Goal: Navigation & Orientation: Find specific page/section

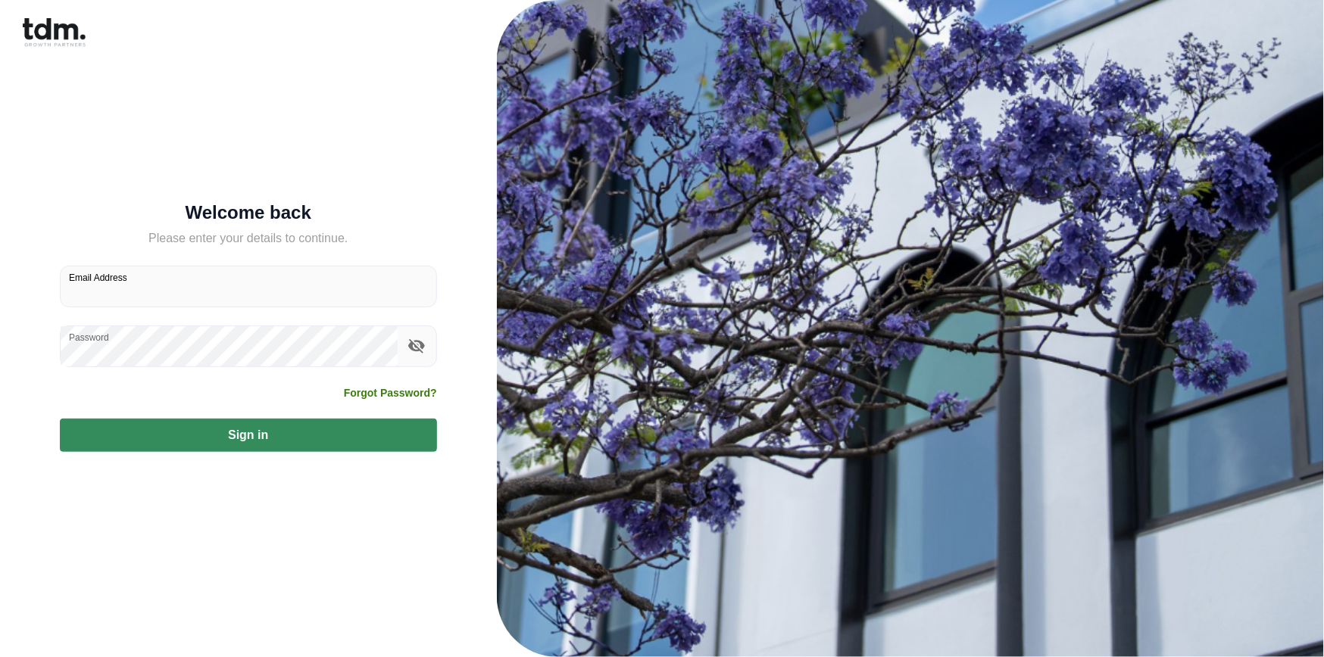
click at [253, 289] on input "Email Address" at bounding box center [249, 287] width 376 height 40
type input "**********"
click at [60, 419] on button "Sign in" at bounding box center [248, 435] width 377 height 33
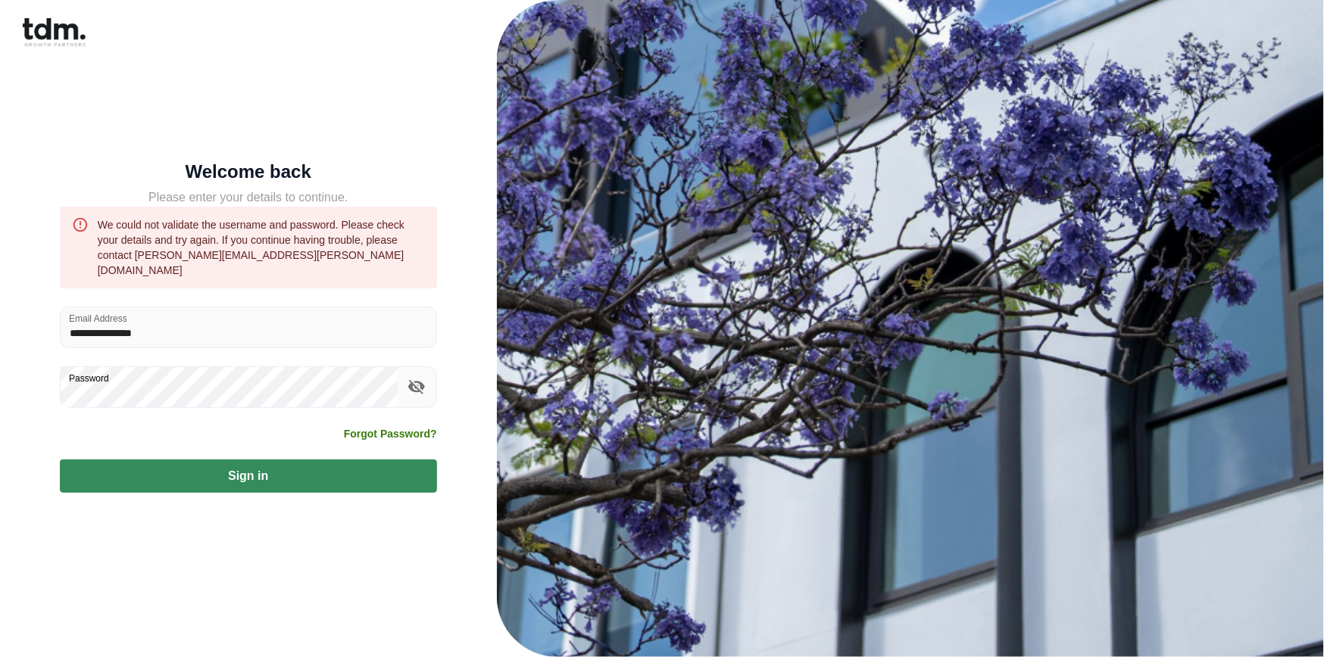
click at [418, 385] on icon "toggle password visibility" at bounding box center [416, 387] width 17 height 14
click at [337, 481] on button "Sign in" at bounding box center [248, 476] width 377 height 33
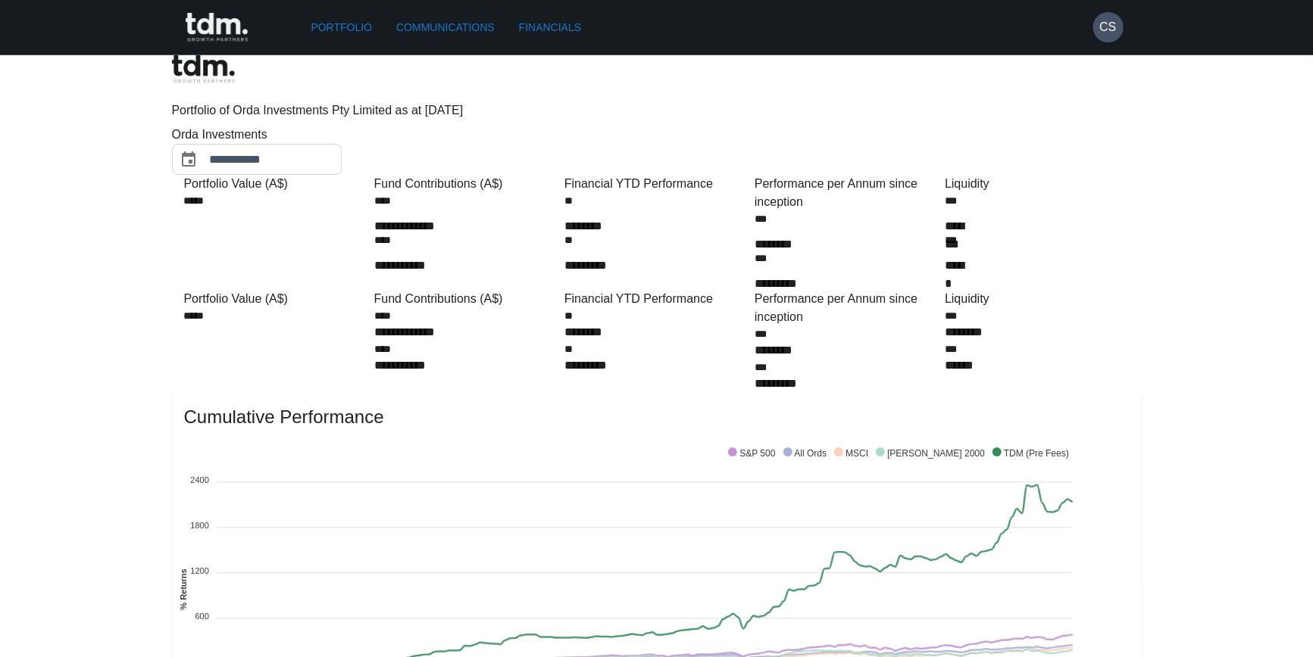
click at [442, 30] on link "Communications" at bounding box center [445, 28] width 111 height 28
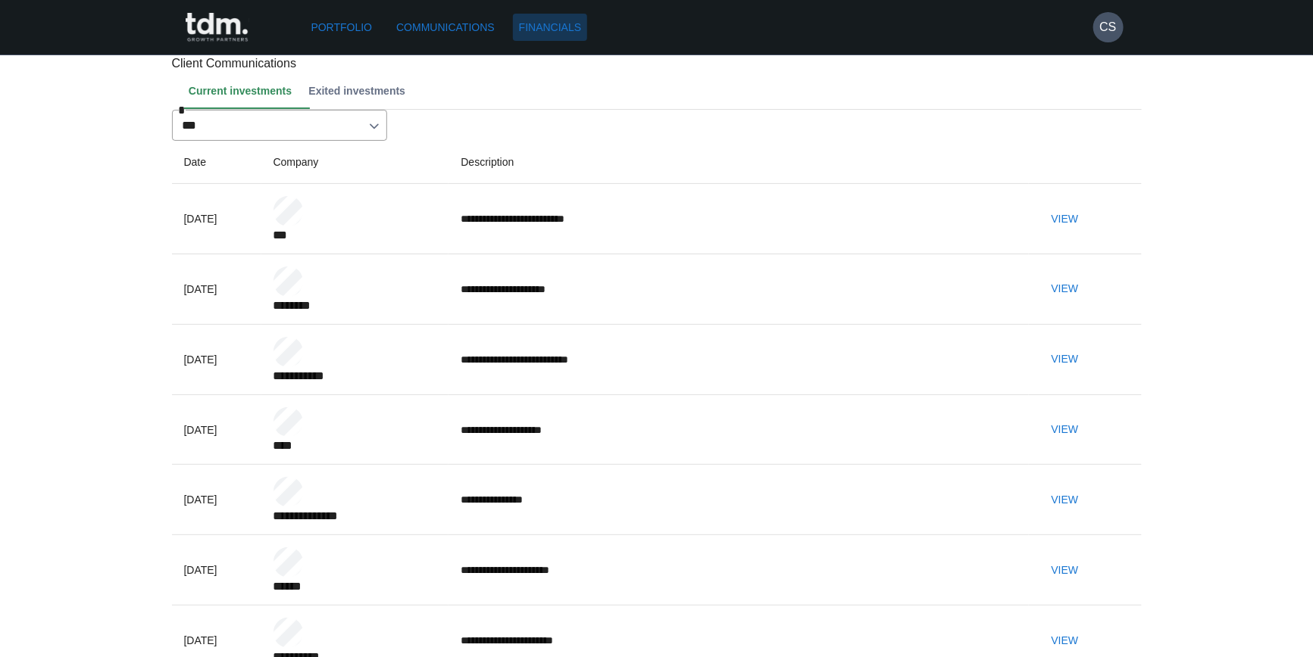
click at [575, 27] on link "Financials" at bounding box center [550, 28] width 74 height 28
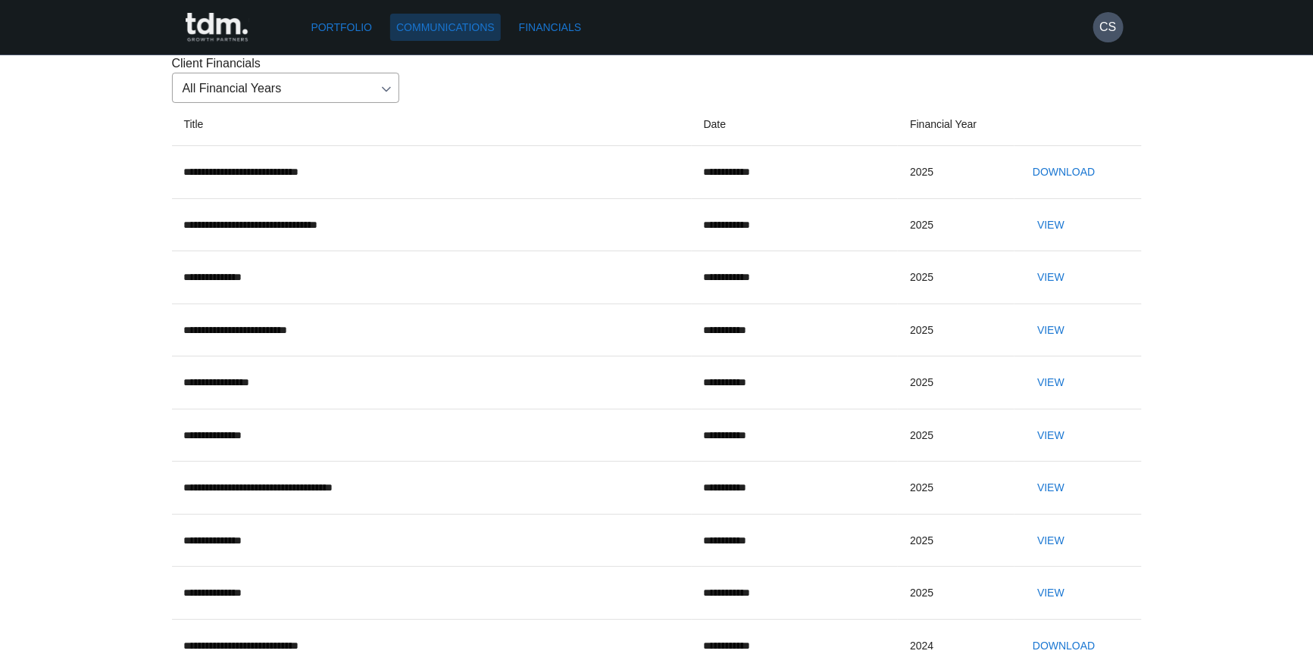
click at [477, 30] on link "Communications" at bounding box center [445, 28] width 111 height 28
